Goal: Information Seeking & Learning: Find specific page/section

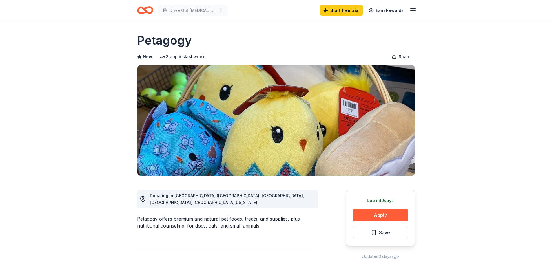
click at [148, 11] on icon "Home" at bounding box center [145, 10] width 16 height 14
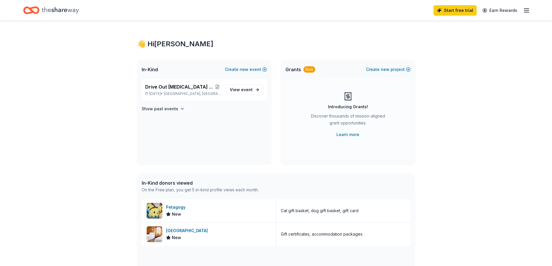
click at [171, 43] on div "👋 Hi [PERSON_NAME]" at bounding box center [276, 43] width 278 height 9
click at [253, 89] on link "View event" at bounding box center [244, 90] width 37 height 10
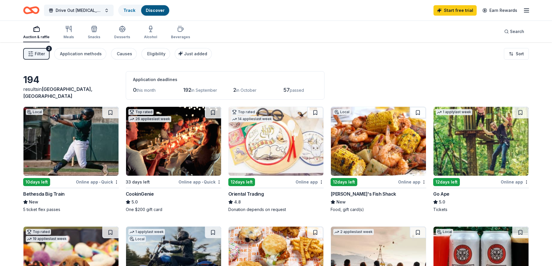
click at [40, 52] on span "Filter" at bounding box center [40, 53] width 10 height 7
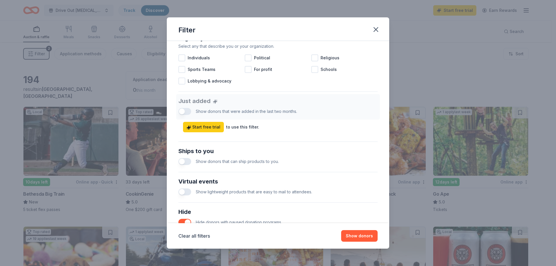
scroll to position [239, 0]
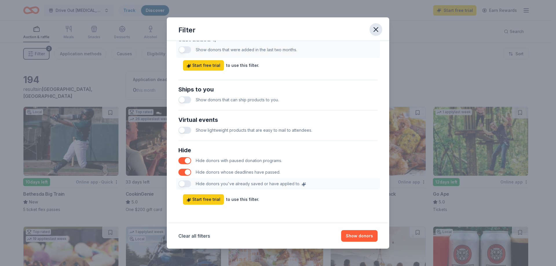
click at [380, 30] on button "button" at bounding box center [376, 29] width 13 height 13
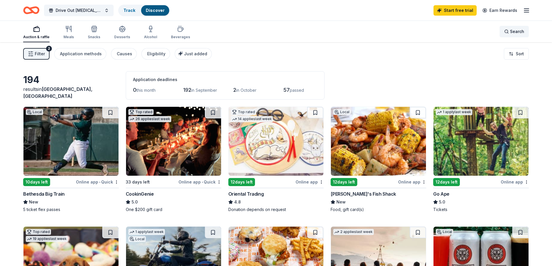
click at [506, 33] on div "Search" at bounding box center [514, 31] width 20 height 7
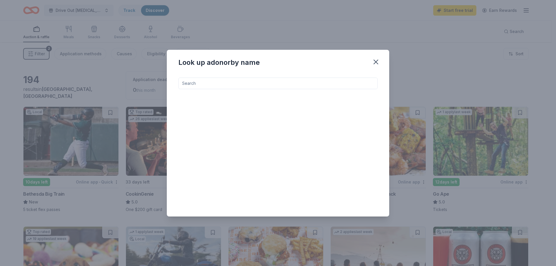
click at [226, 81] on input at bounding box center [277, 84] width 199 height 12
type input "golf"
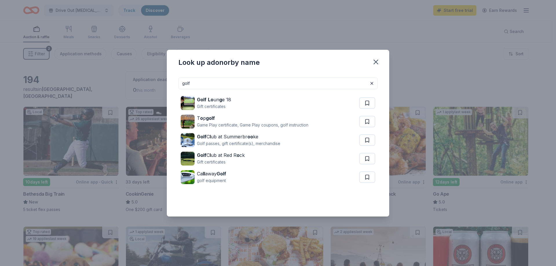
click at [302, 61] on div "Look up a donor by name" at bounding box center [278, 61] width 222 height 23
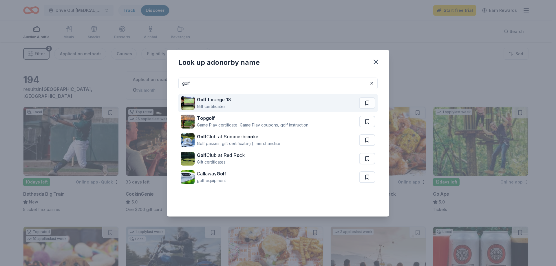
click at [221, 100] on strong "g" at bounding box center [220, 100] width 3 height 6
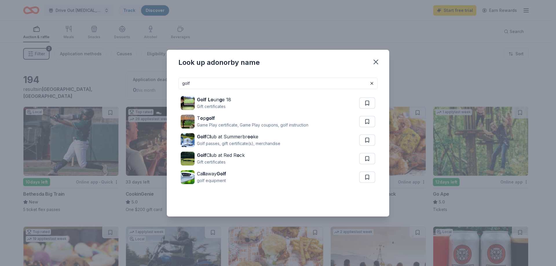
click at [231, 83] on input "golf" at bounding box center [277, 84] width 199 height 12
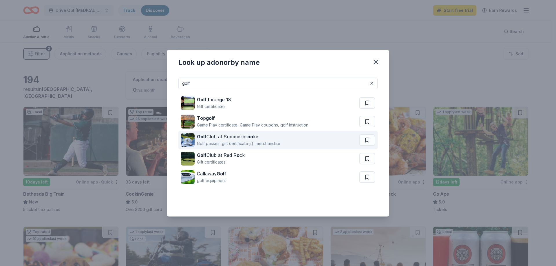
click at [222, 135] on div "Golf C l ub at Summerbr oo ke" at bounding box center [238, 136] width 83 height 7
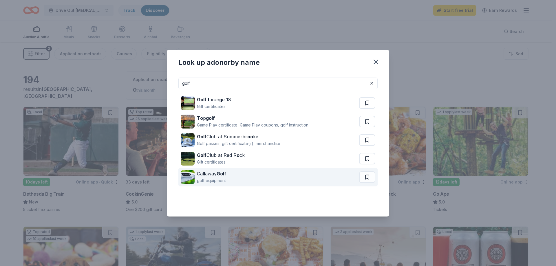
click at [217, 172] on div "Ca ll away Golf" at bounding box center [211, 173] width 29 height 7
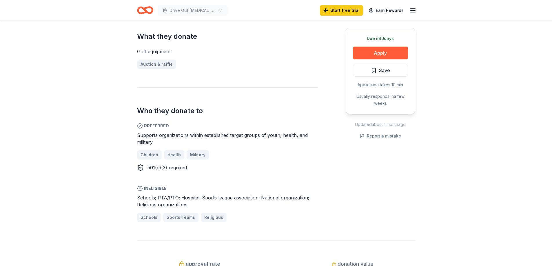
scroll to position [290, 0]
